Goal: Entertainment & Leisure: Consume media (video, audio)

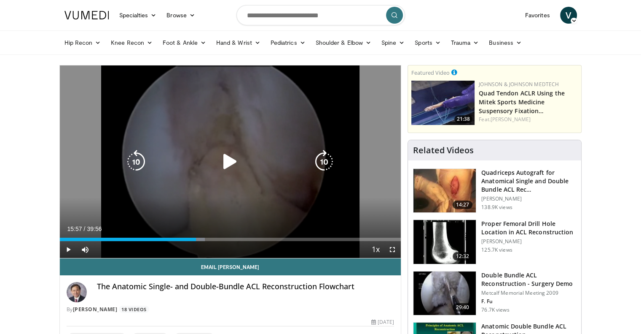
drag, startPoint x: 240, startPoint y: 162, endPoint x: 247, endPoint y: 162, distance: 6.7
click at [240, 162] on icon "Video Player" at bounding box center [230, 162] width 24 height 24
